Goal: Information Seeking & Learning: Learn about a topic

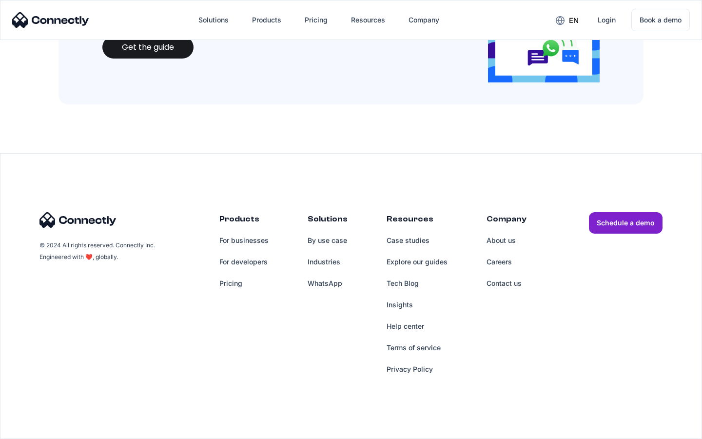
scroll to position [1059, 0]
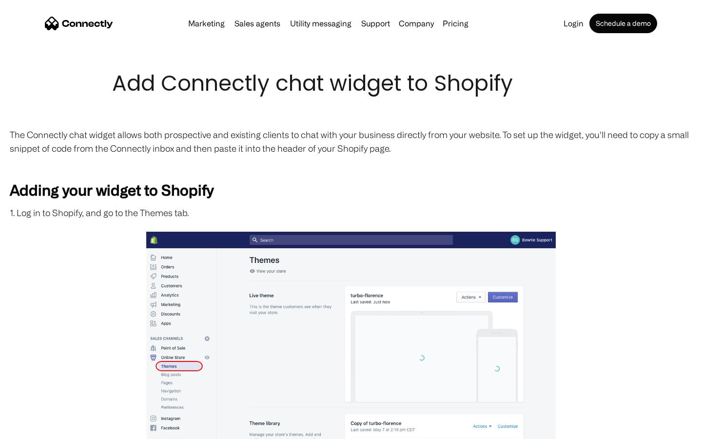
scroll to position [1648, 0]
